Goal: Task Accomplishment & Management: Use online tool/utility

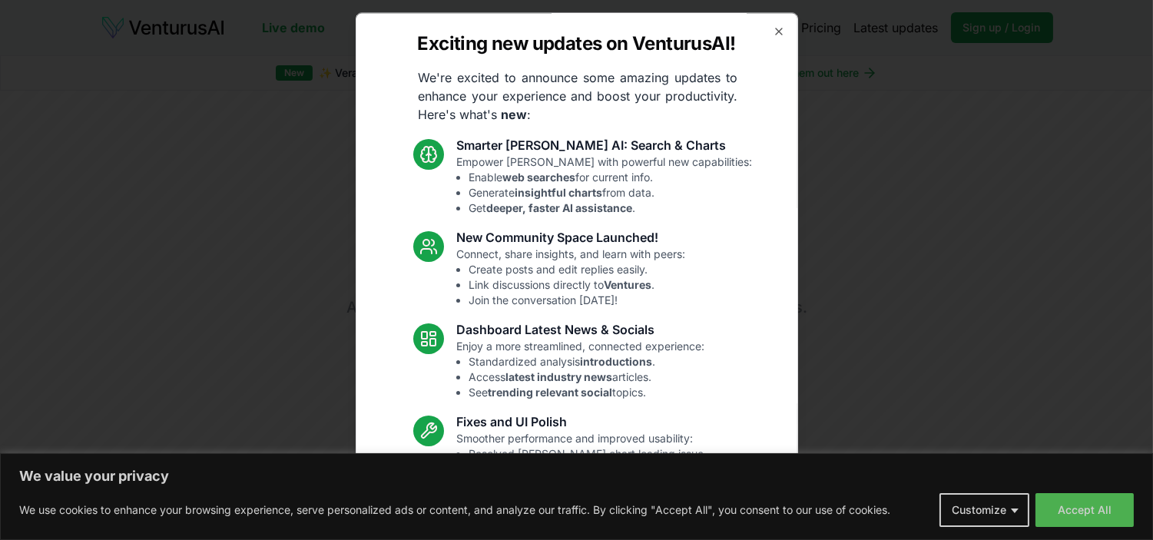
click at [772, 32] on div "Exciting new updates on VenturusAI! We're excited to announce some amazing upda…" at bounding box center [577, 270] width 443 height 516
click at [776, 32] on icon "button" at bounding box center [779, 31] width 6 height 6
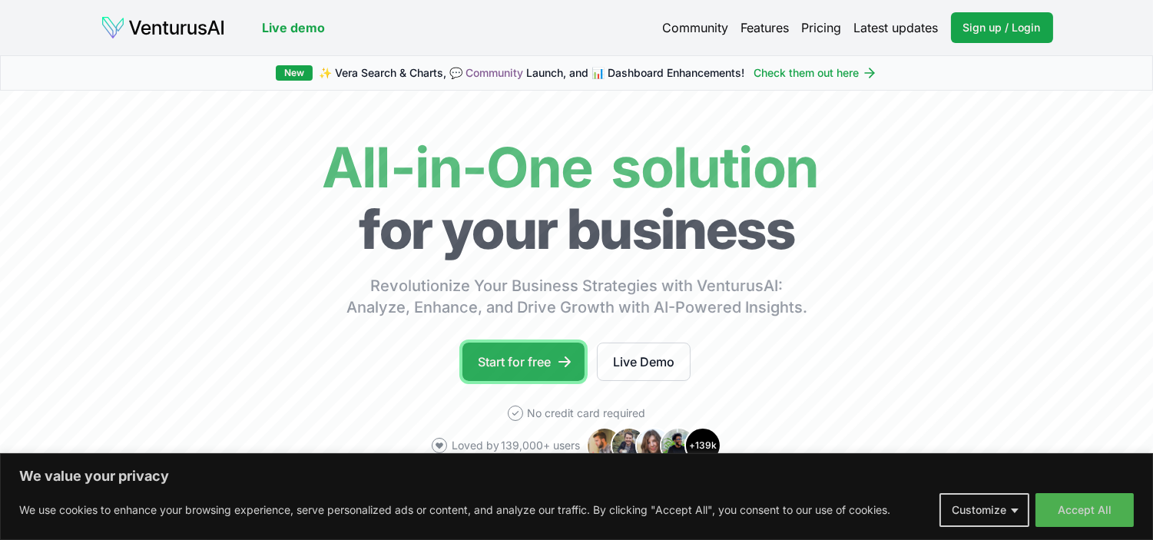
click at [539, 363] on link "Start for free" at bounding box center [524, 362] width 122 height 38
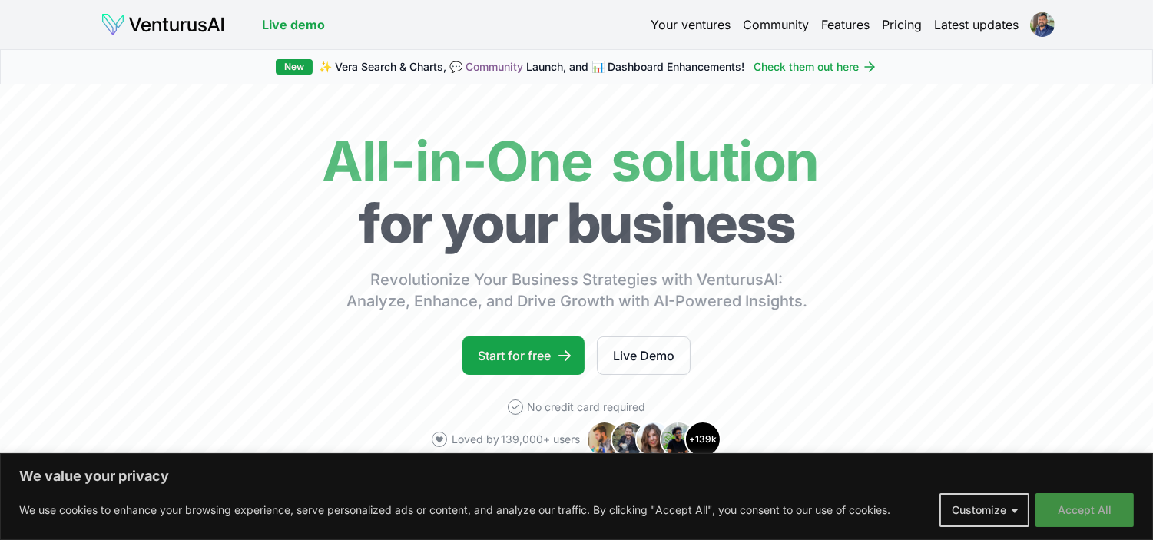
click at [1080, 508] on button "Accept All" at bounding box center [1085, 510] width 98 height 34
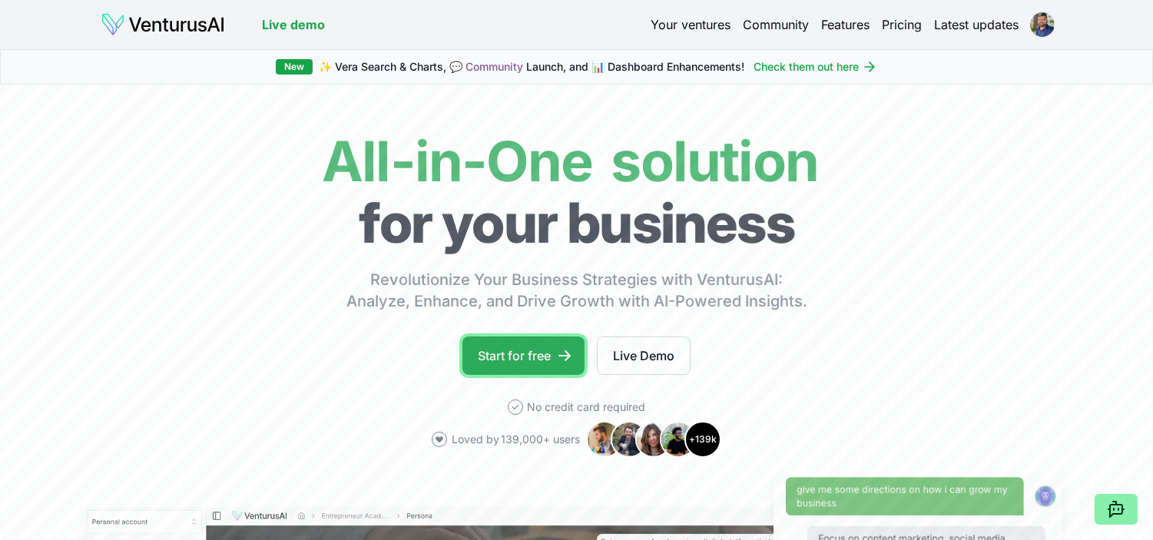
click at [531, 350] on link "Start for free" at bounding box center [524, 356] width 122 height 38
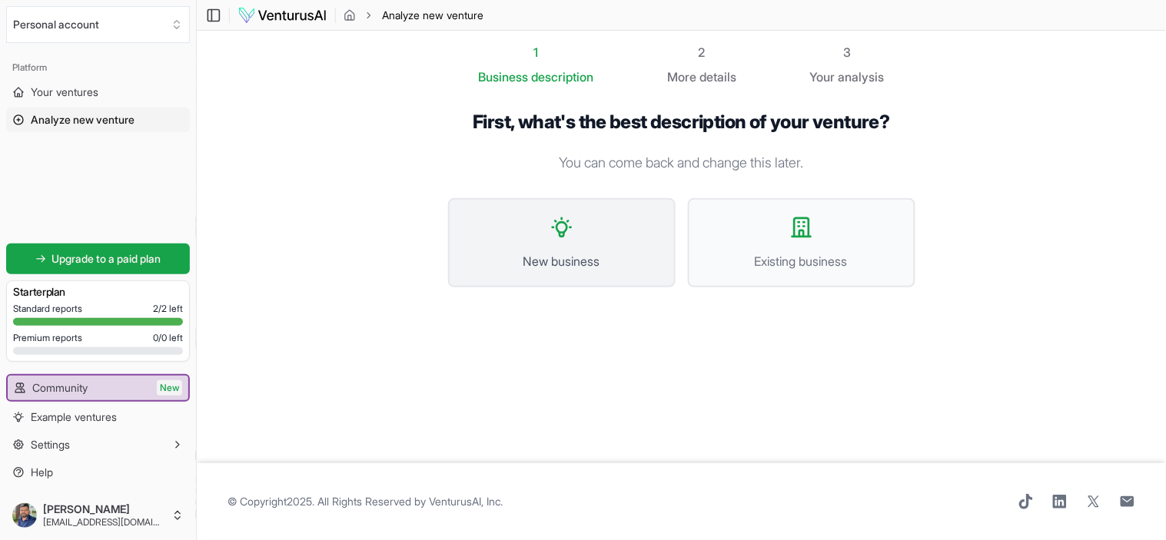
click at [556, 254] on span "New business" at bounding box center [562, 261] width 194 height 18
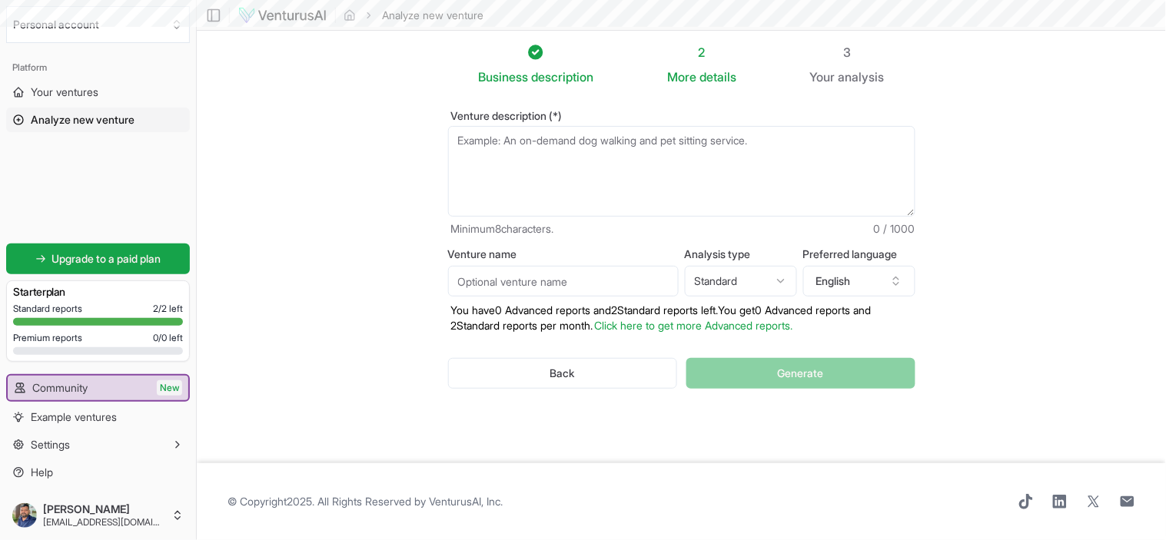
click at [549, 144] on textarea "Venture description (*)" at bounding box center [681, 171] width 467 height 91
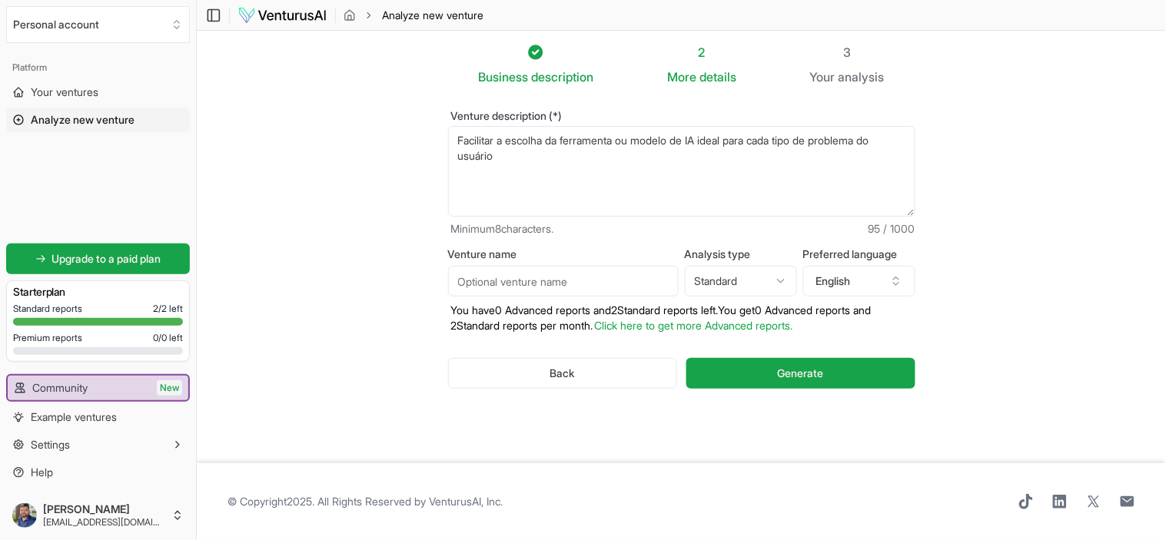
click at [622, 142] on textarea "Facilitar a escolha da ferramenta ou modelo de IA ideal para cada tipo de probl…" at bounding box center [681, 171] width 467 height 91
click at [577, 158] on textarea "Facilitar a escolha da ferramenta de AI ou modelo de IA ideal para cada tipo de…" at bounding box center [681, 171] width 467 height 91
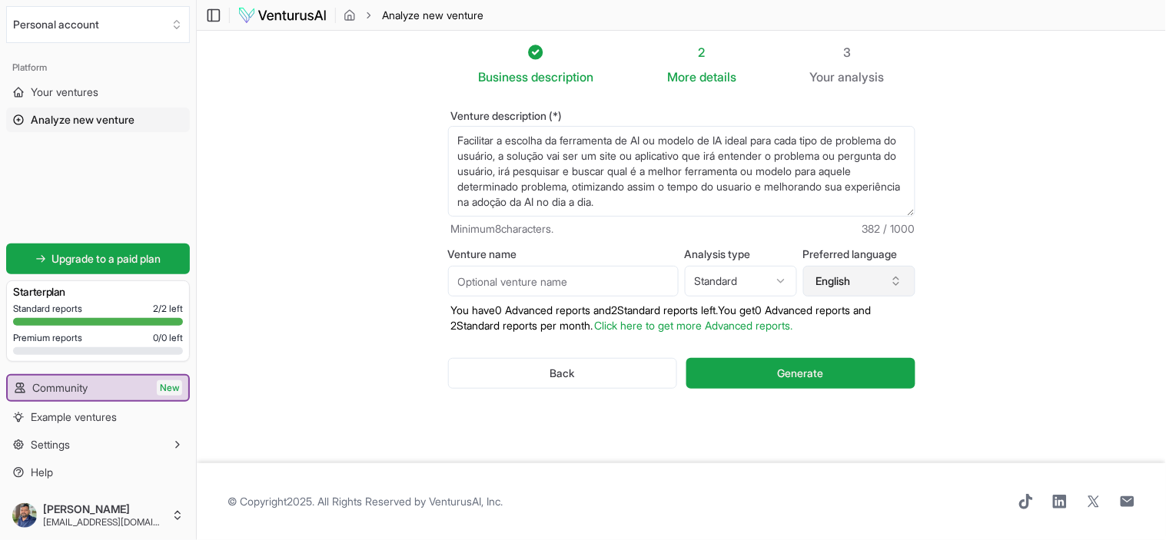
type textarea "Facilitar a escolha da ferramenta de AI ou modelo de IA ideal para cada tipo de…"
click at [869, 277] on button "English" at bounding box center [859, 281] width 112 height 31
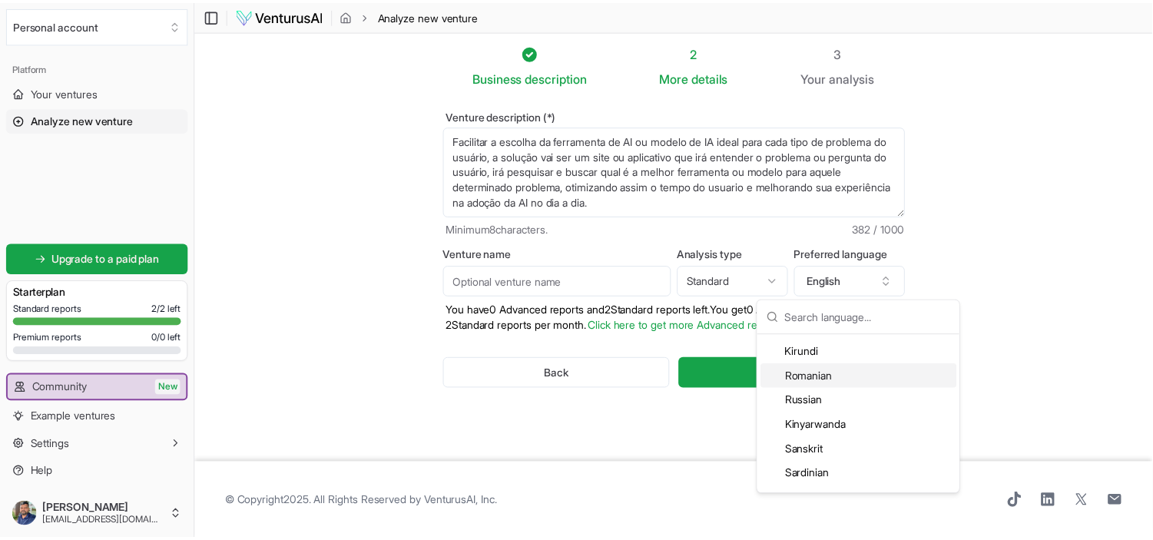
scroll to position [3159, 0]
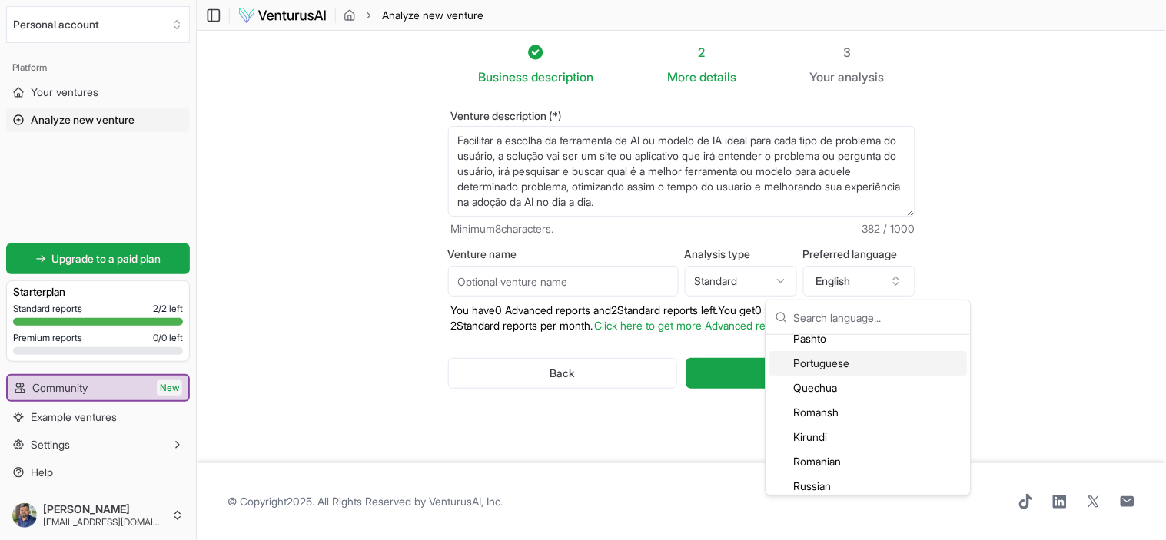
click at [843, 360] on div "Portuguese" at bounding box center [868, 363] width 198 height 25
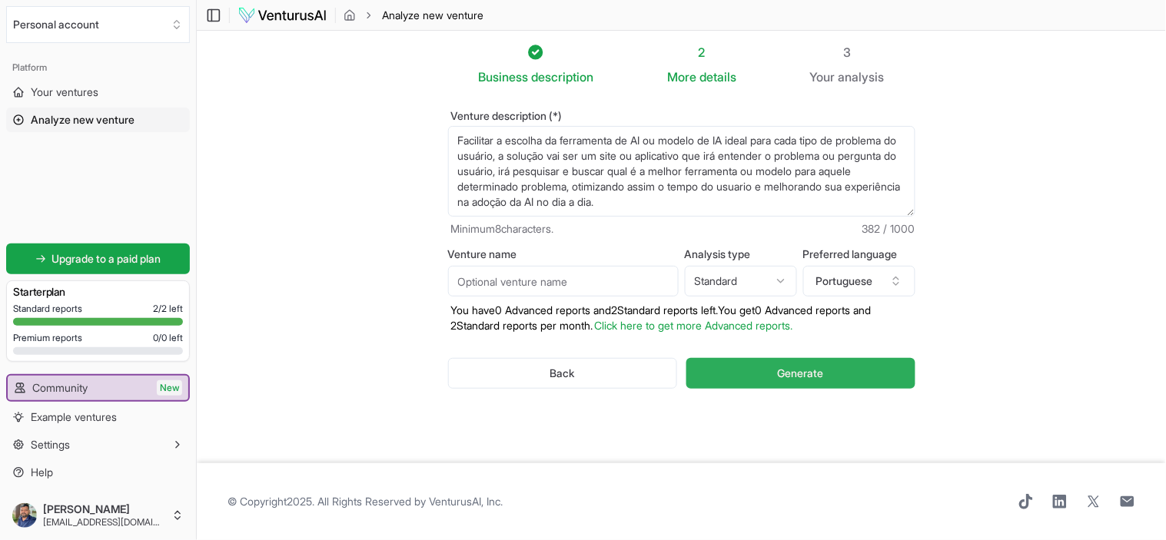
click at [801, 374] on span "Generate" at bounding box center [801, 373] width 46 height 15
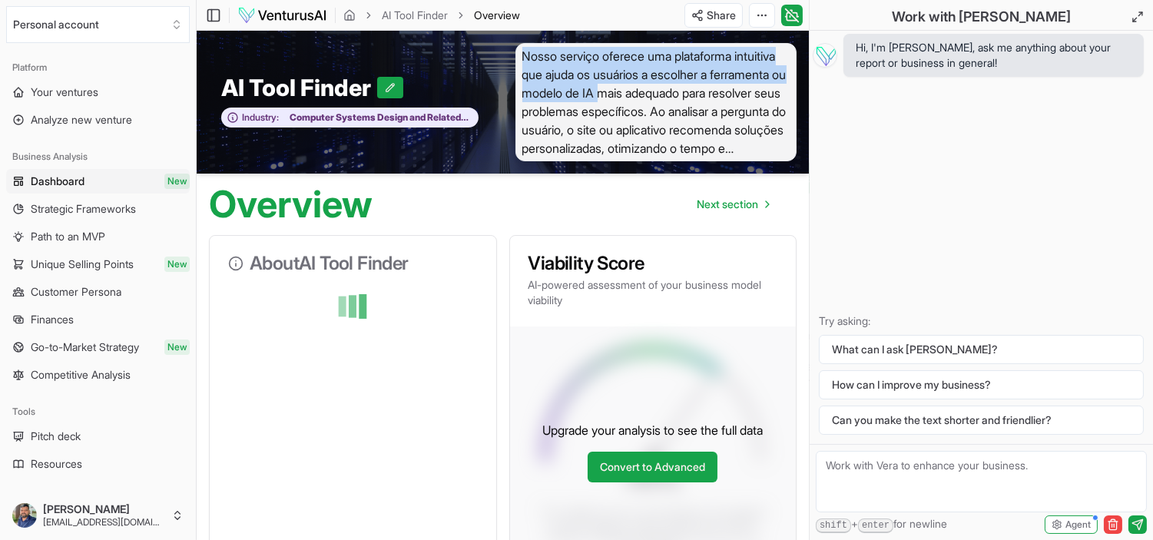
drag, startPoint x: 522, startPoint y: 52, endPoint x: 688, endPoint y: 92, distance: 170.7
click at [688, 92] on span "Nosso serviço oferece uma plataforma intuitiva que ajuda os usuários a escolher…" at bounding box center [657, 102] width 282 height 118
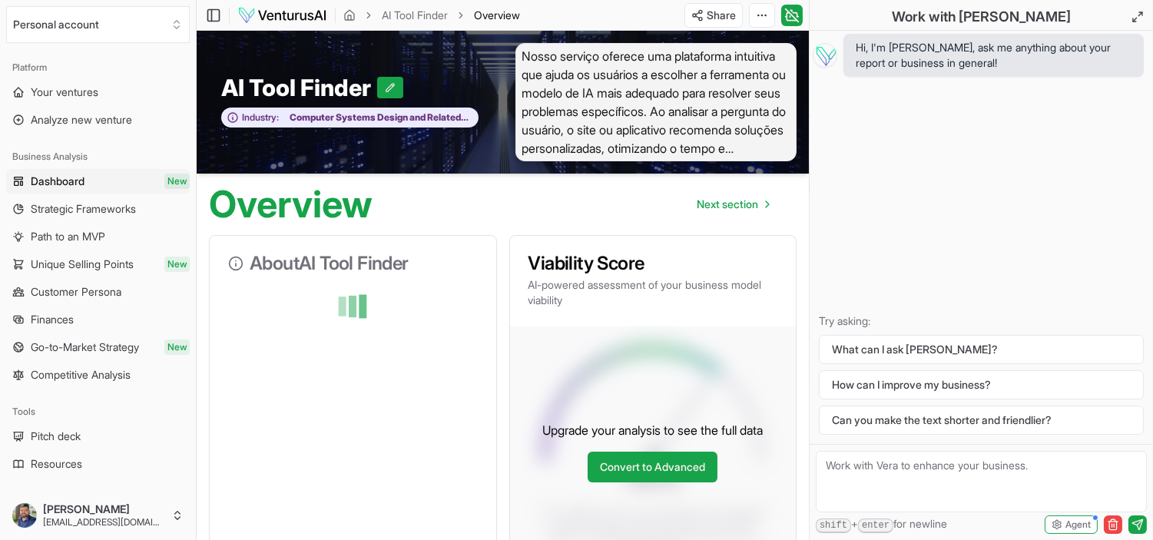
click at [702, 154] on span "Nosso serviço oferece uma plataforma intuitiva que ajuda os usuários a escolher…" at bounding box center [657, 102] width 282 height 118
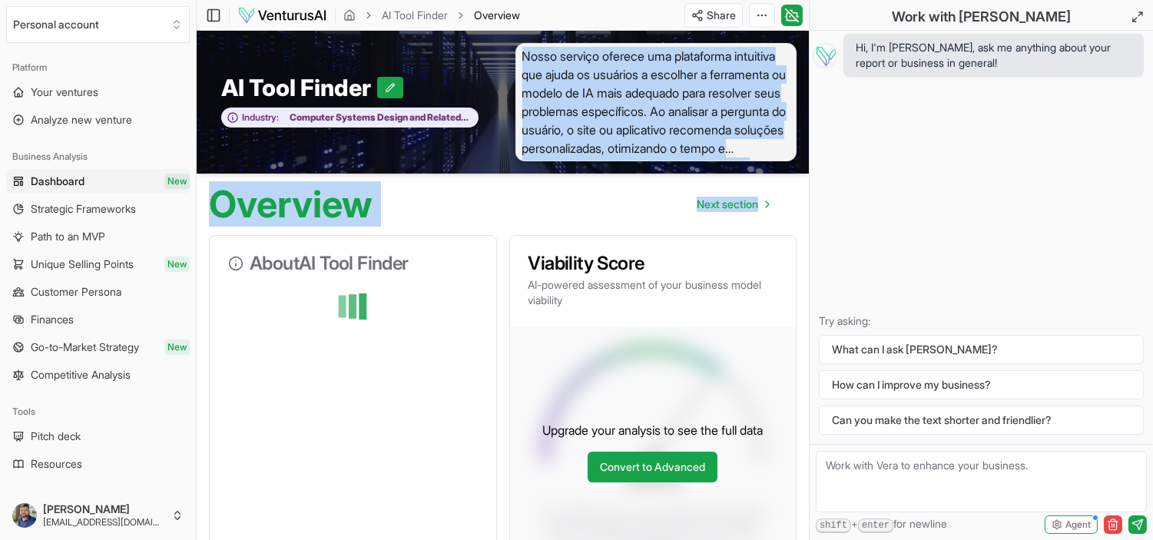
drag, startPoint x: 522, startPoint y: 59, endPoint x: 791, endPoint y: 180, distance: 294.7
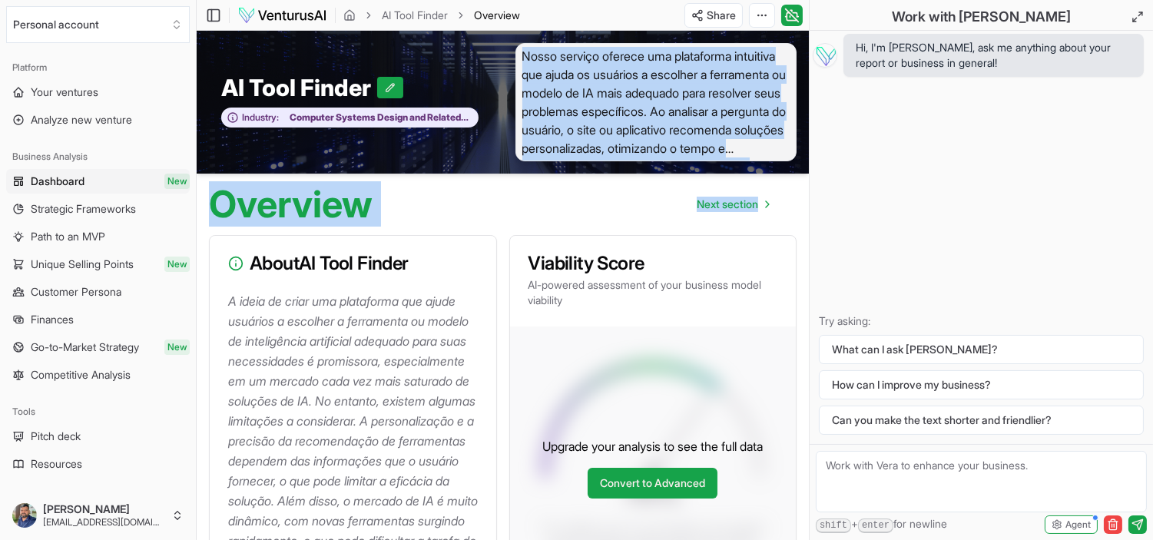
click at [677, 94] on span "Nosso serviço oferece uma plataforma intuitiva que ajuda os usuários a escolher…" at bounding box center [657, 102] width 282 height 118
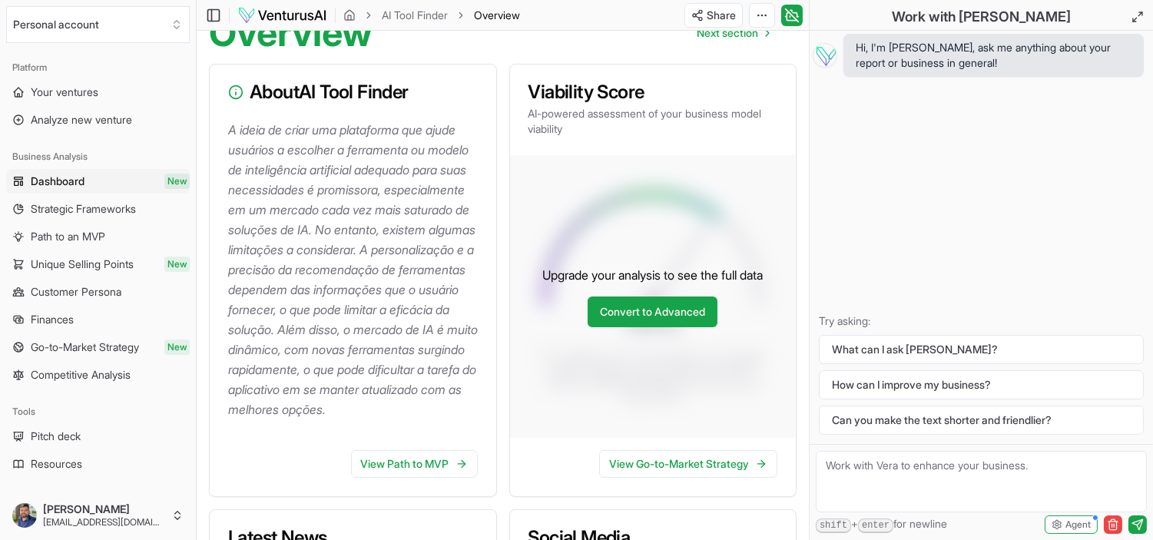
scroll to position [171, 0]
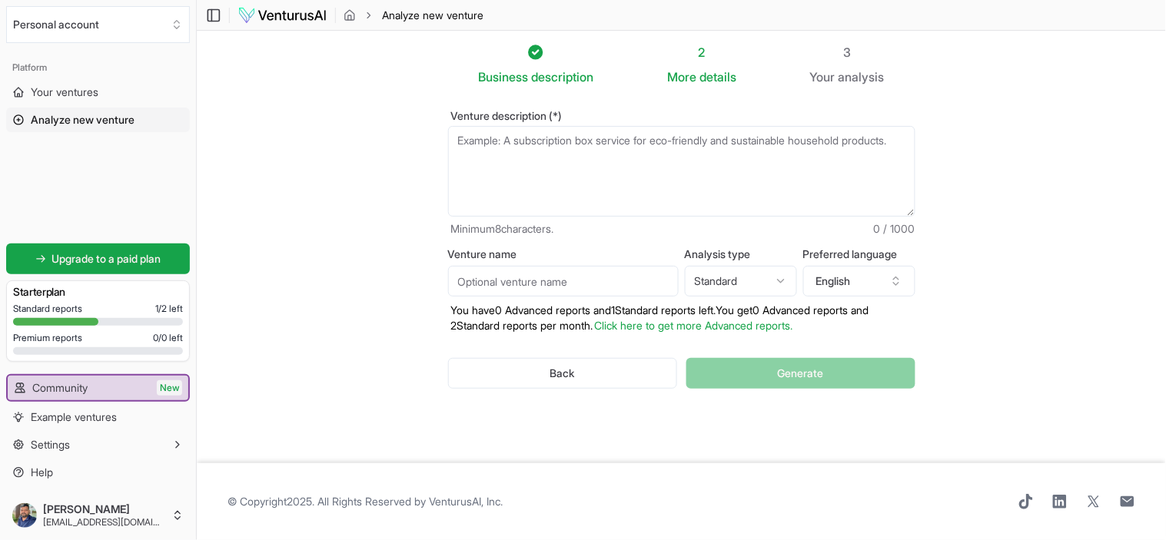
click at [585, 166] on textarea "Venture description (*)" at bounding box center [681, 171] width 467 height 91
click at [80, 92] on span "Your ventures" at bounding box center [65, 92] width 68 height 15
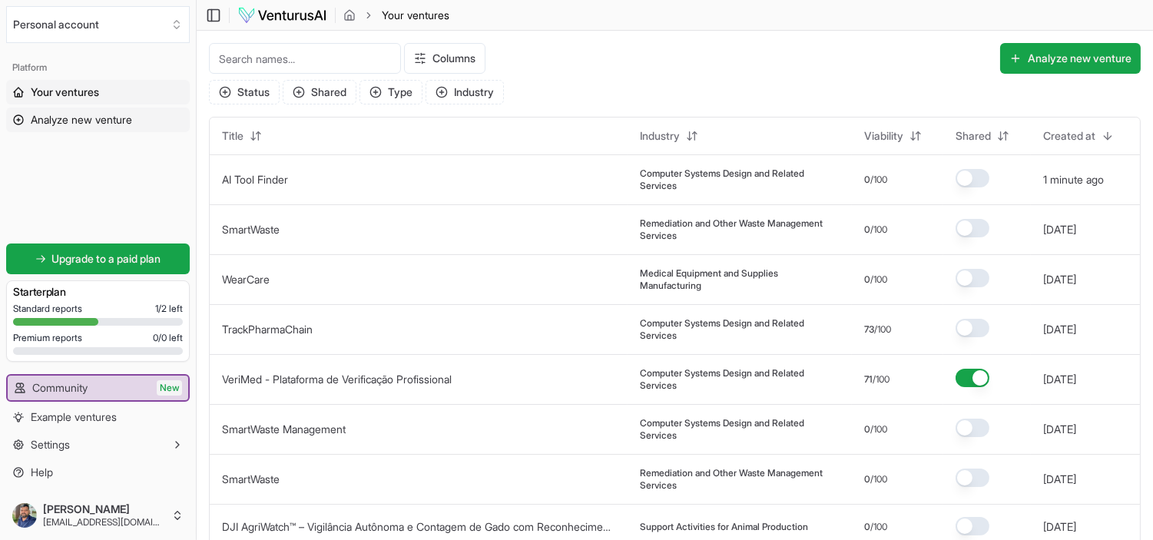
click at [68, 117] on span "Analyze new venture" at bounding box center [81, 119] width 101 height 15
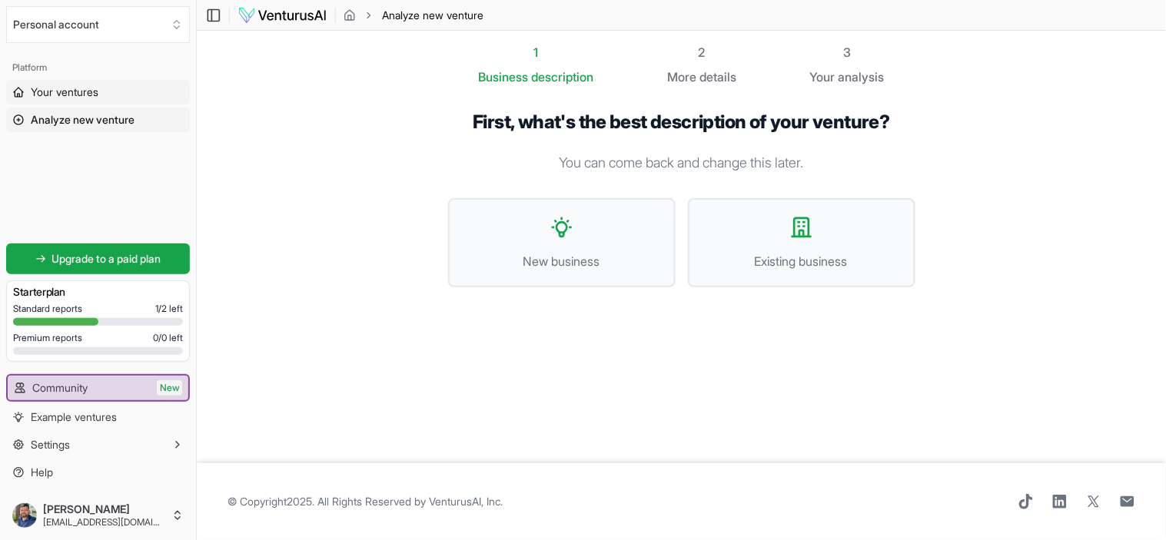
click at [89, 81] on link "Your ventures" at bounding box center [98, 92] width 184 height 25
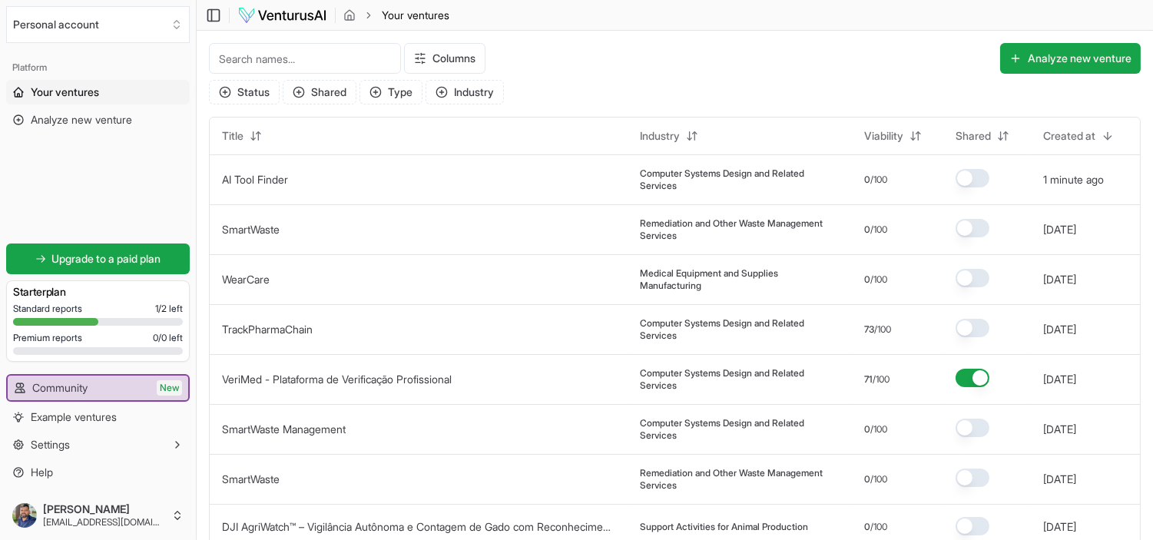
click at [75, 88] on span "Your ventures" at bounding box center [65, 92] width 68 height 15
